Goal: Navigation & Orientation: Find specific page/section

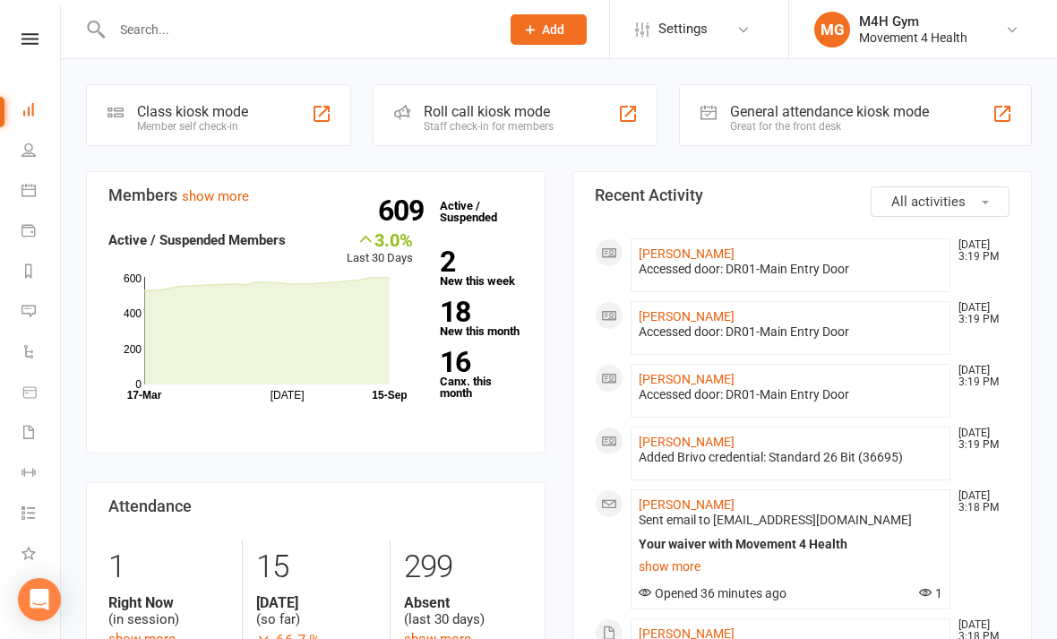
click at [22, 517] on icon at bounding box center [28, 512] width 14 height 14
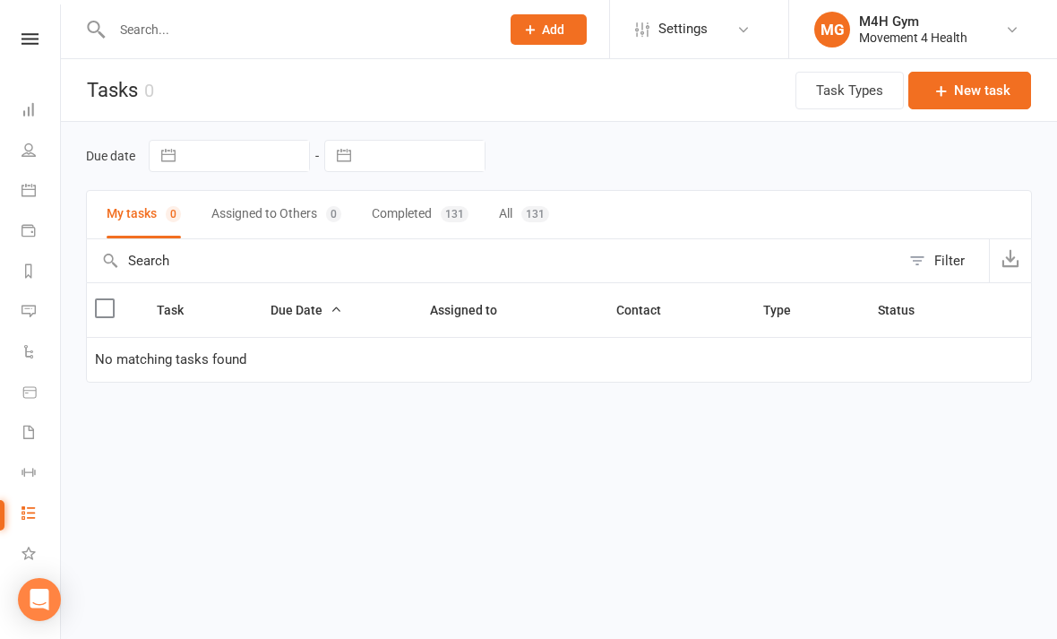
click at [30, 148] on icon at bounding box center [28, 149] width 14 height 14
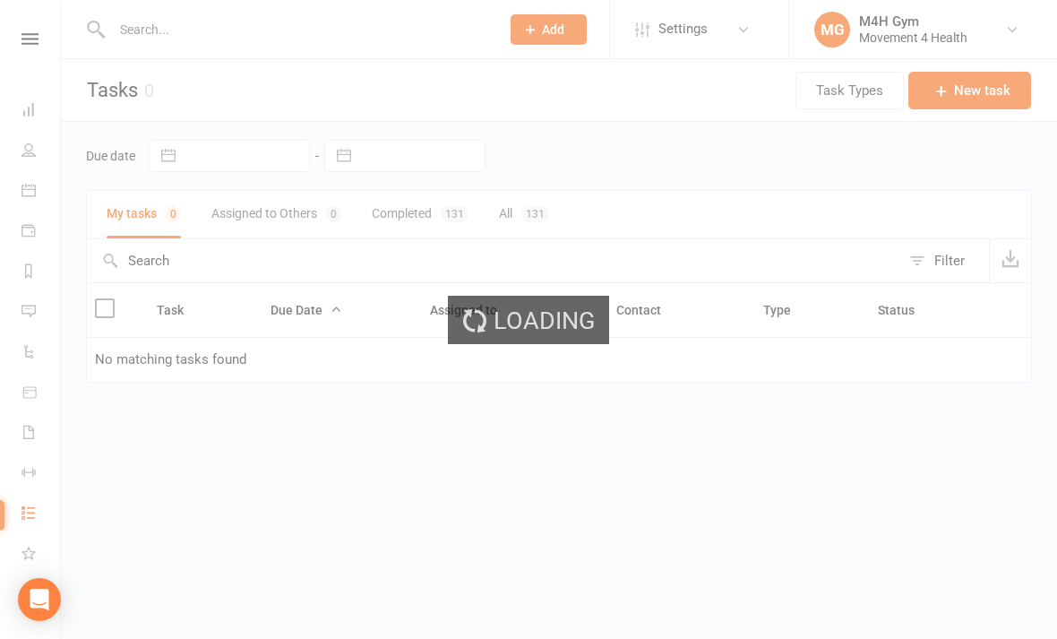
select select "100"
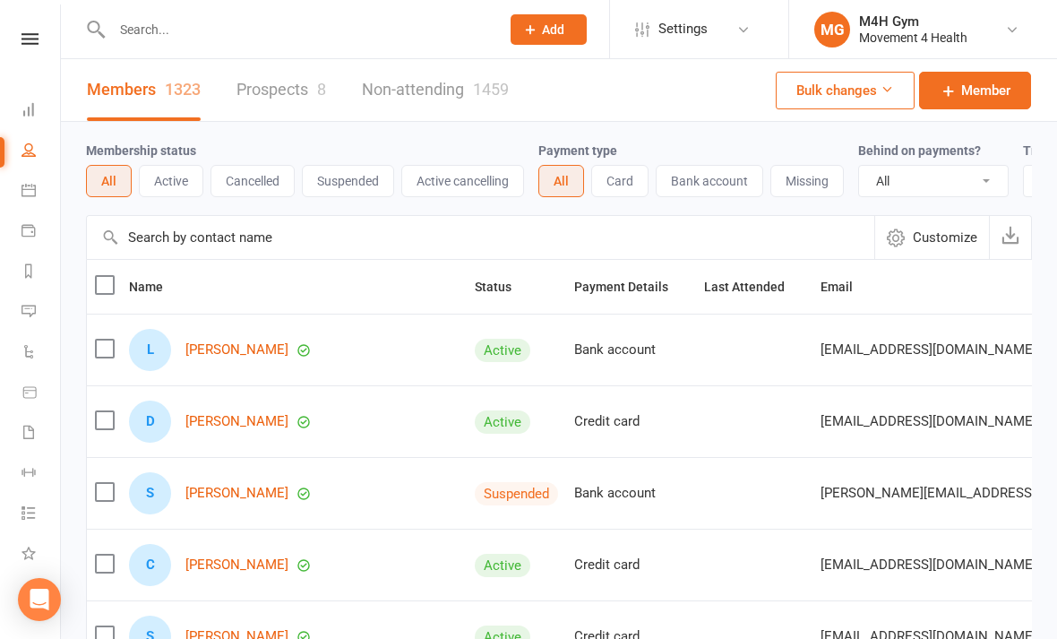
click at [34, 192] on icon at bounding box center [28, 190] width 14 height 14
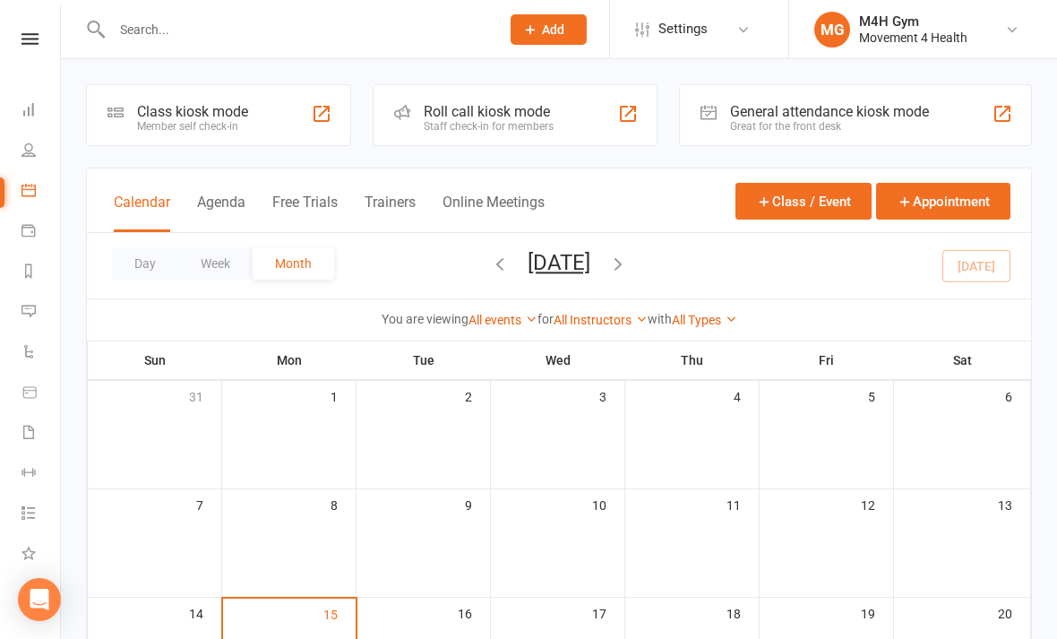
click at [28, 233] on icon at bounding box center [28, 230] width 14 height 14
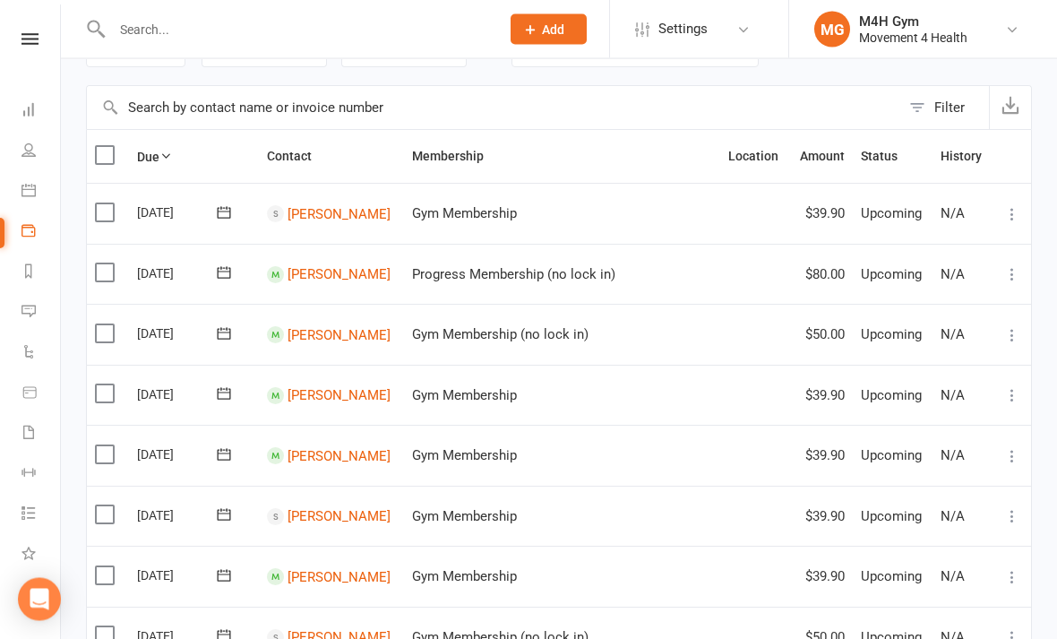
scroll to position [107, 0]
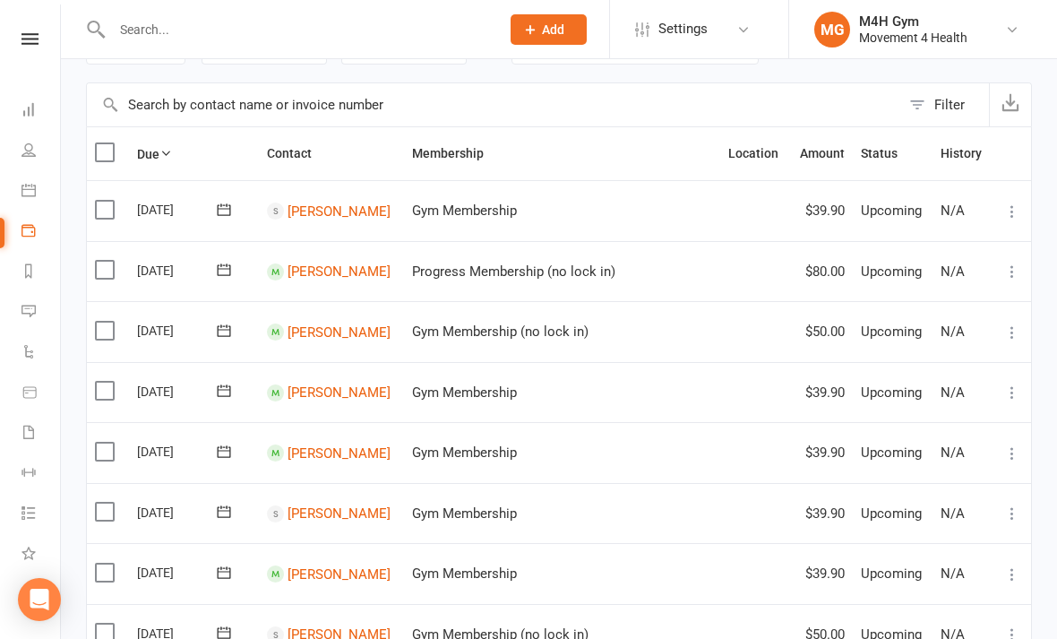
click at [28, 274] on icon at bounding box center [28, 270] width 14 height 14
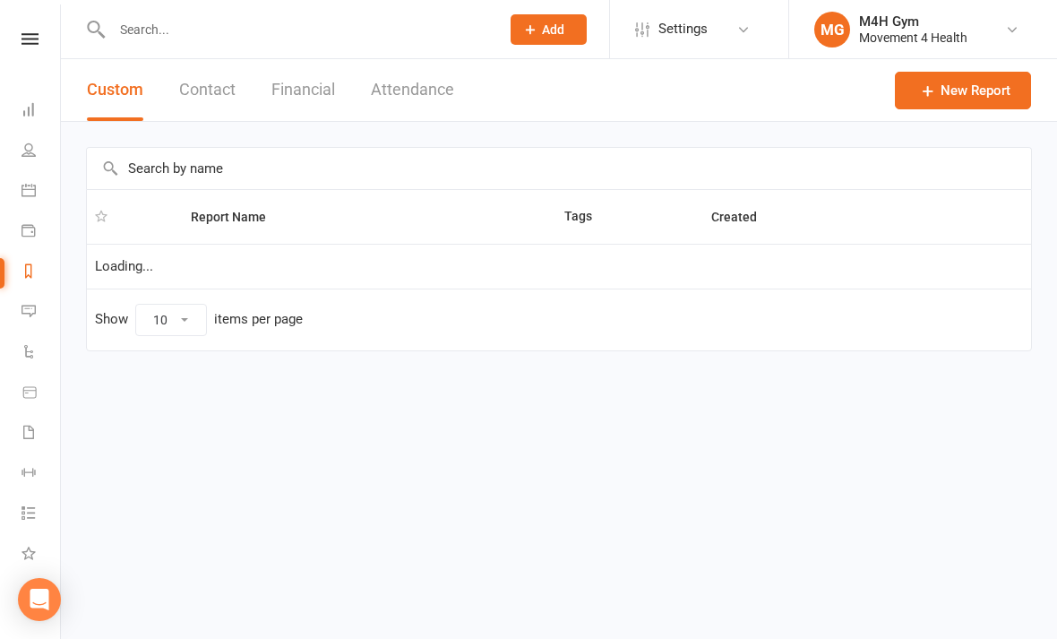
select select "50"
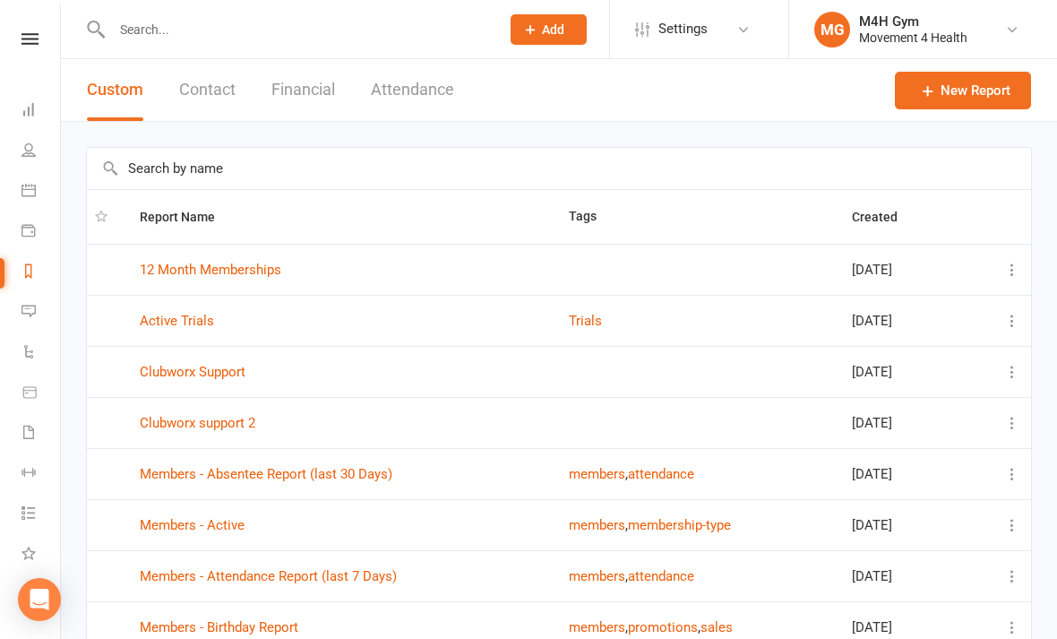
click at [26, 310] on icon at bounding box center [28, 311] width 14 height 14
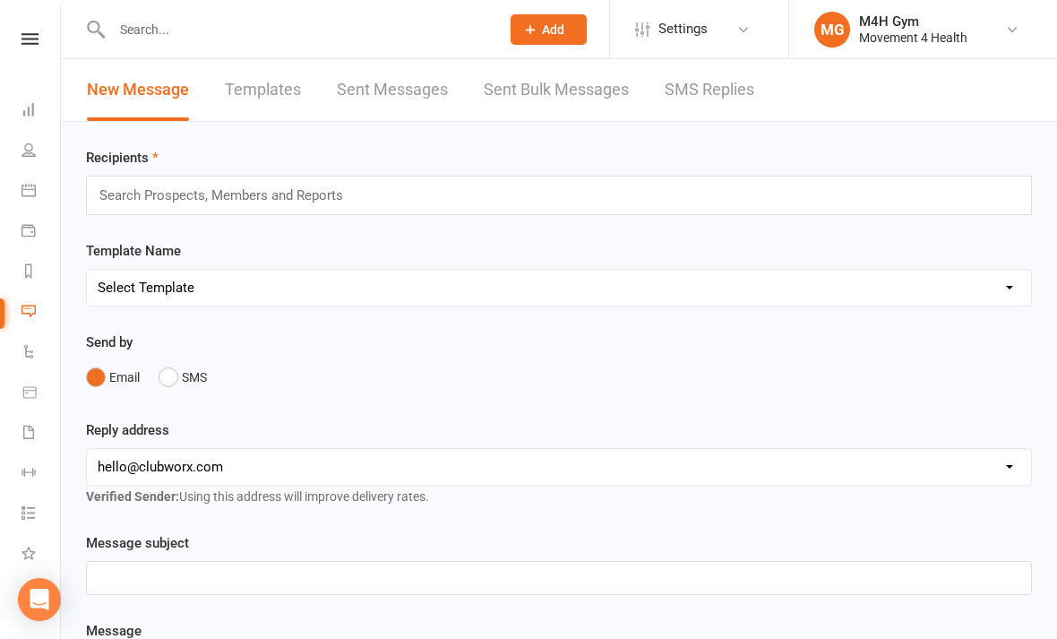
click at [23, 364] on link "Automations" at bounding box center [41, 353] width 40 height 40
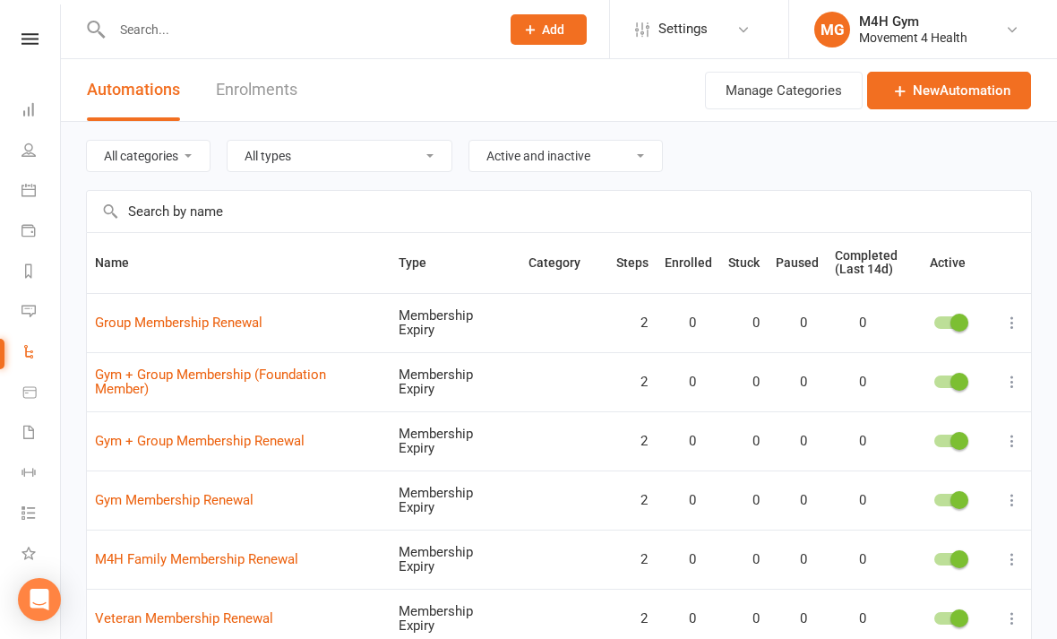
scroll to position [2, 0]
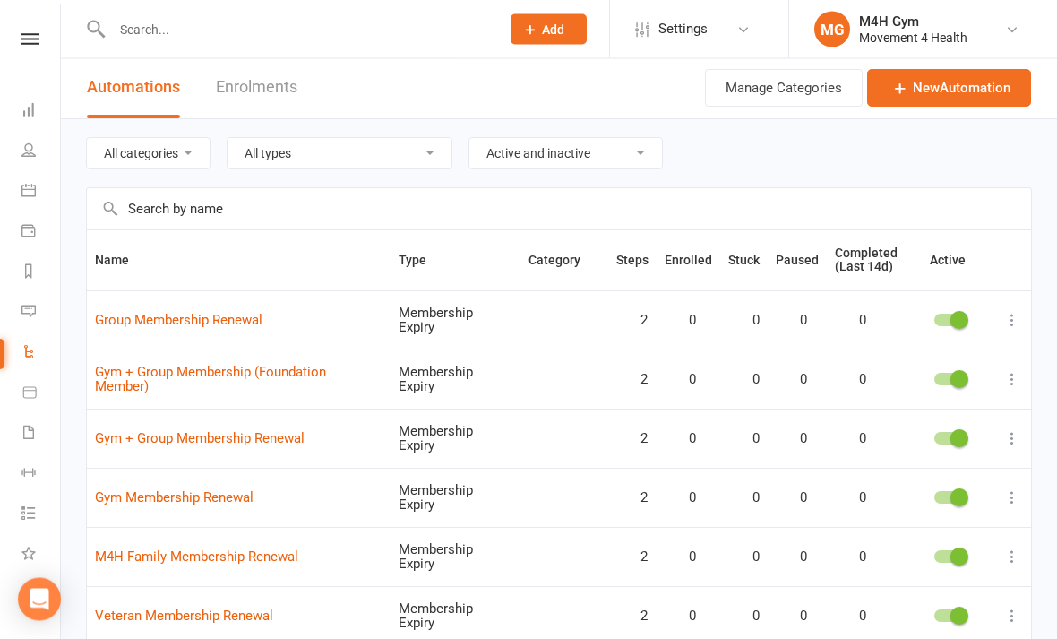
click at [998, 469] on td at bounding box center [1012, 497] width 38 height 59
click at [1010, 489] on icon at bounding box center [1012, 498] width 18 height 18
click at [138, 489] on link "Gym Membership Renewal" at bounding box center [174, 497] width 159 height 16
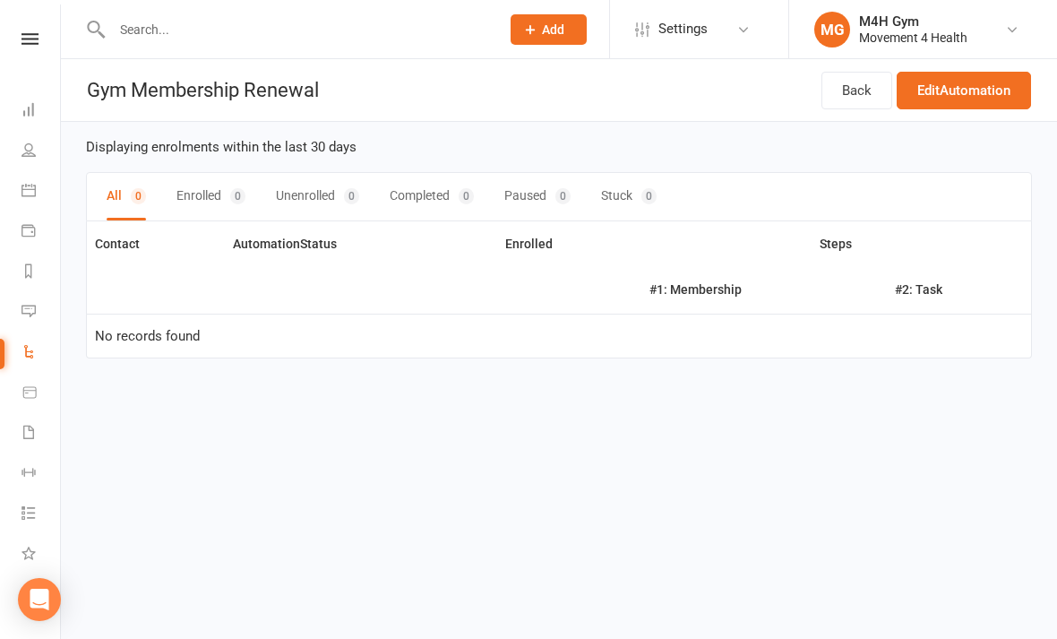
click at [30, 392] on icon at bounding box center [29, 392] width 16 height 16
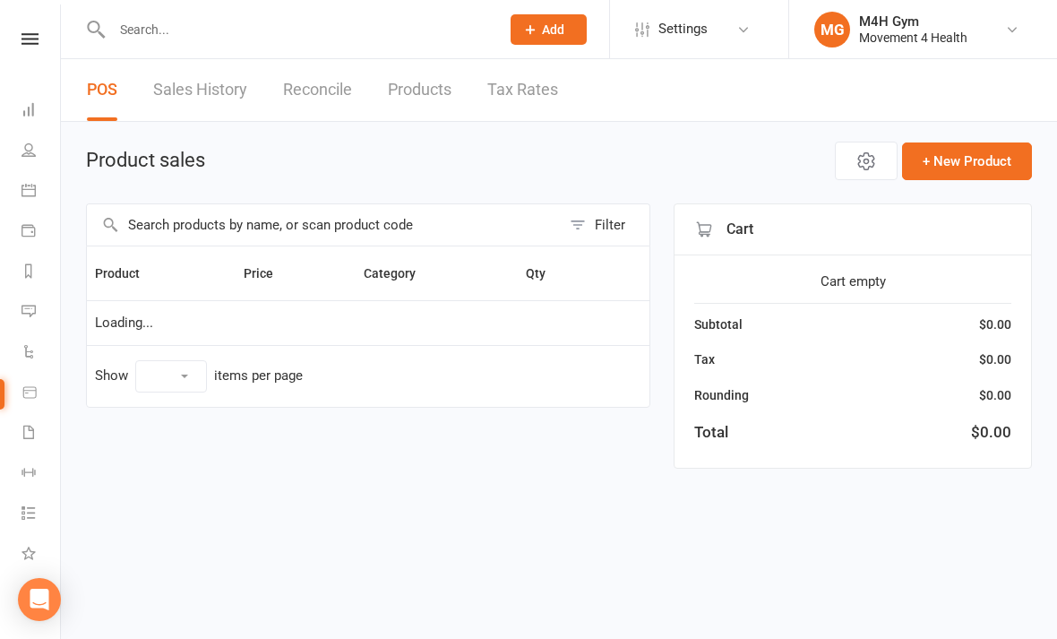
select select "10"
click at [21, 434] on icon at bounding box center [28, 432] width 14 height 14
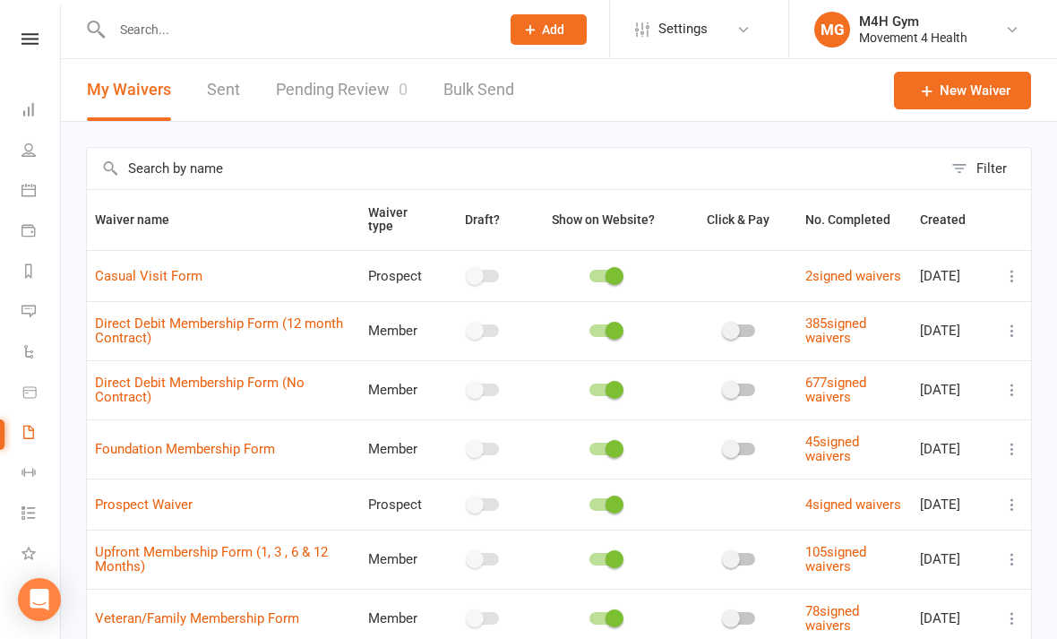
click at [1009, 396] on icon at bounding box center [1012, 390] width 18 height 18
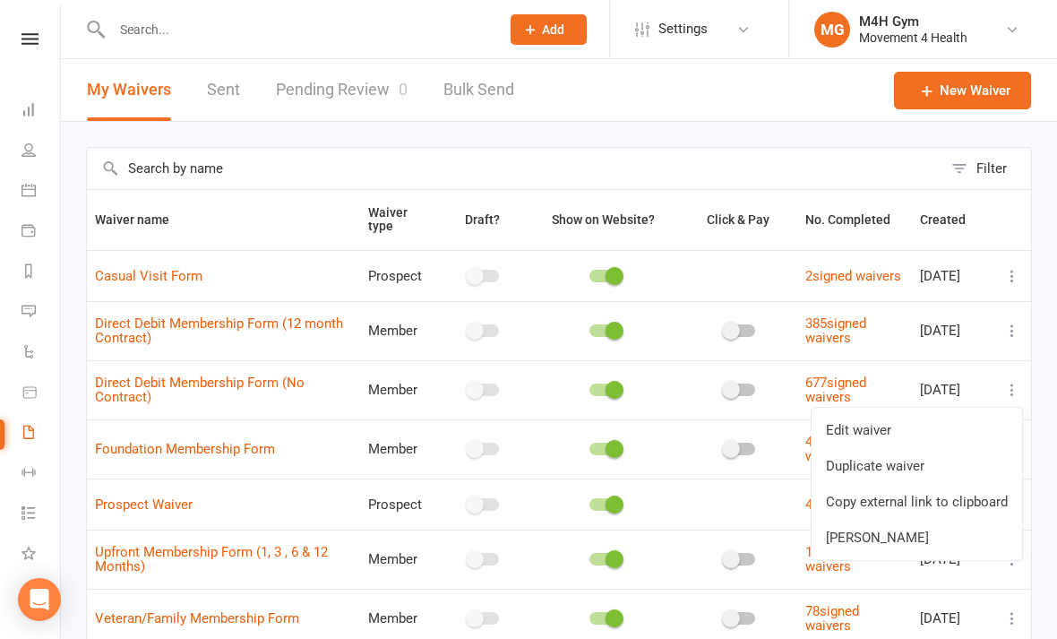
click at [963, 501] on link "Copy external link to clipboard" at bounding box center [917, 502] width 211 height 36
